Goal: Contribute content: Add original content to the website for others to see

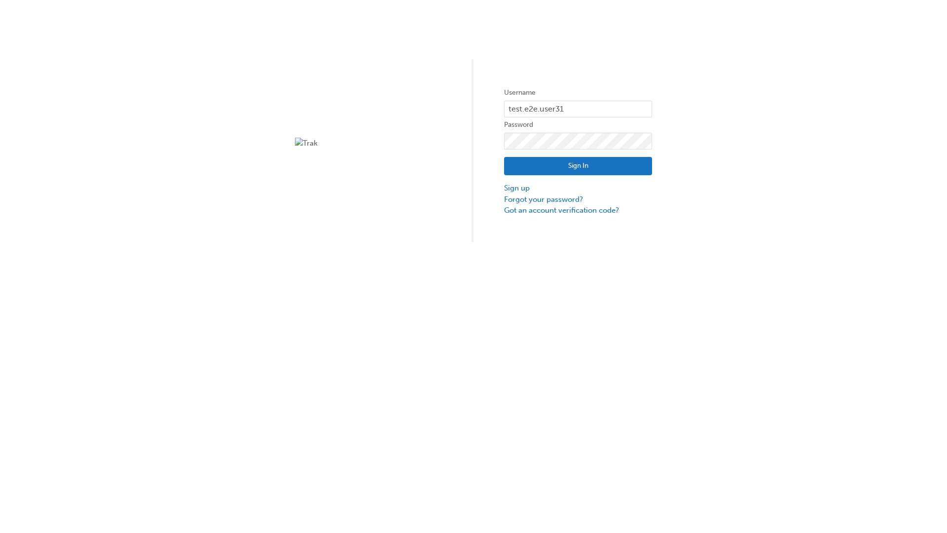
type input "test.e2e.user31"
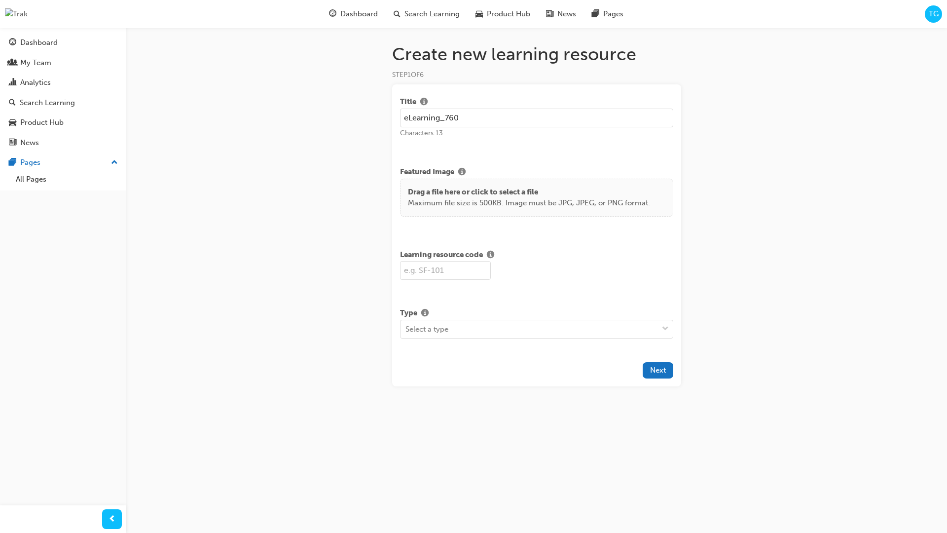
type input "eLearning_760"
type input "SF760"
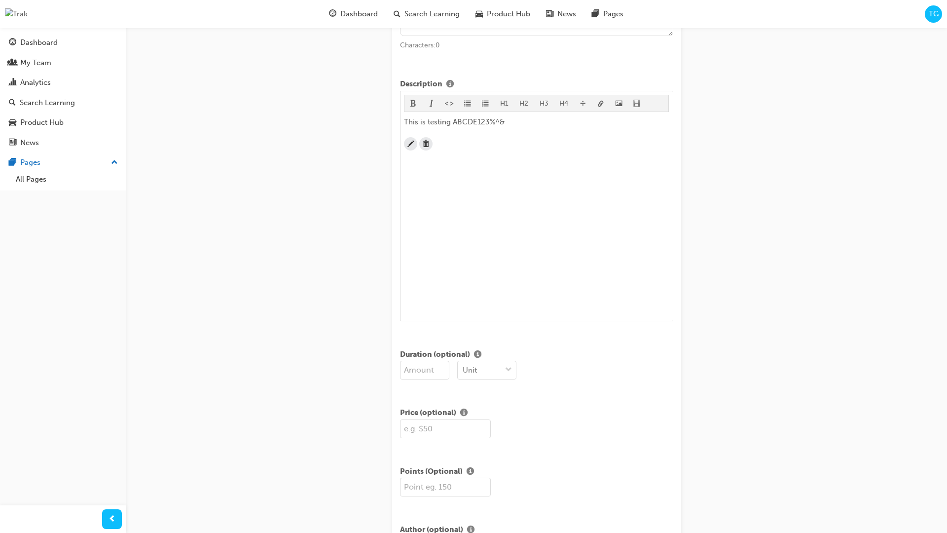
scroll to position [239, 0]
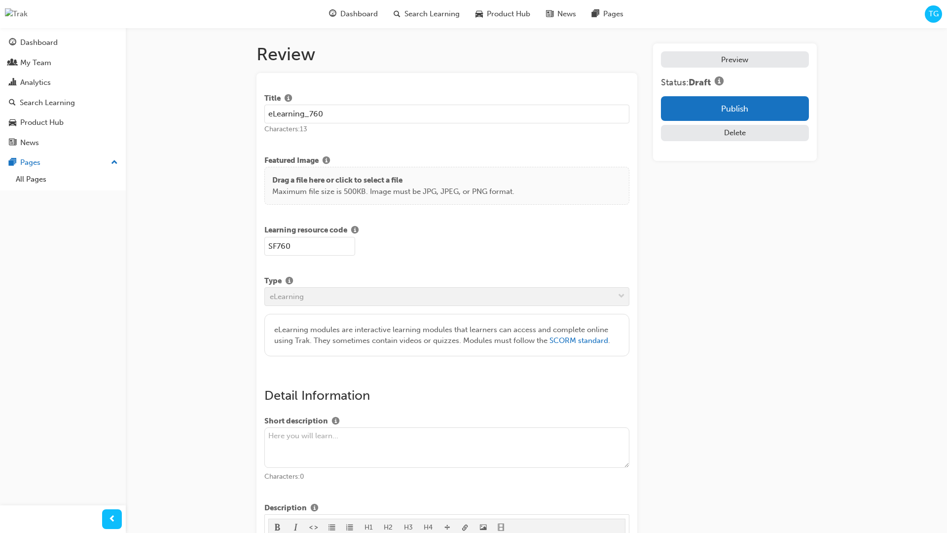
scroll to position [187, 0]
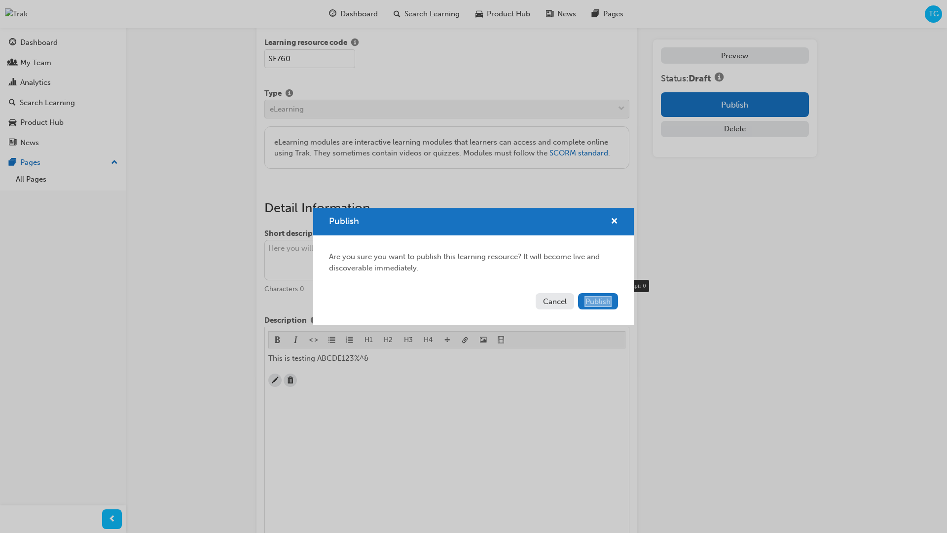
click at [597, 304] on div at bounding box center [597, 301] width 27 height 11
click at [615, 306] on div at bounding box center [598, 301] width 42 height 18
